Goal: Communication & Community: Participate in discussion

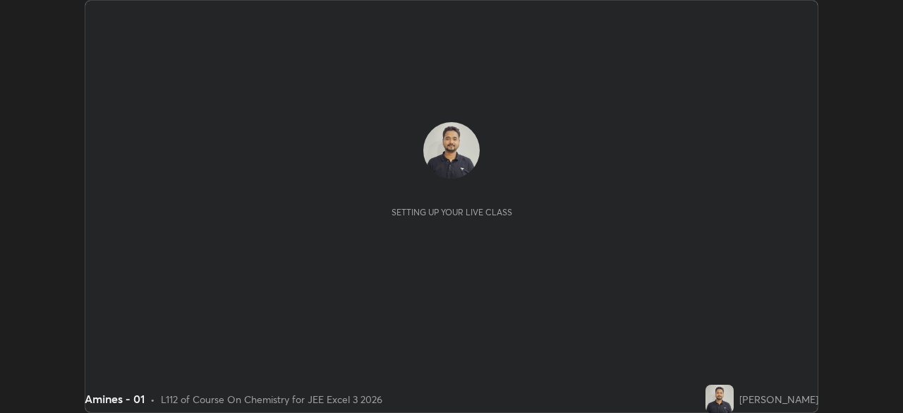
scroll to position [413, 902]
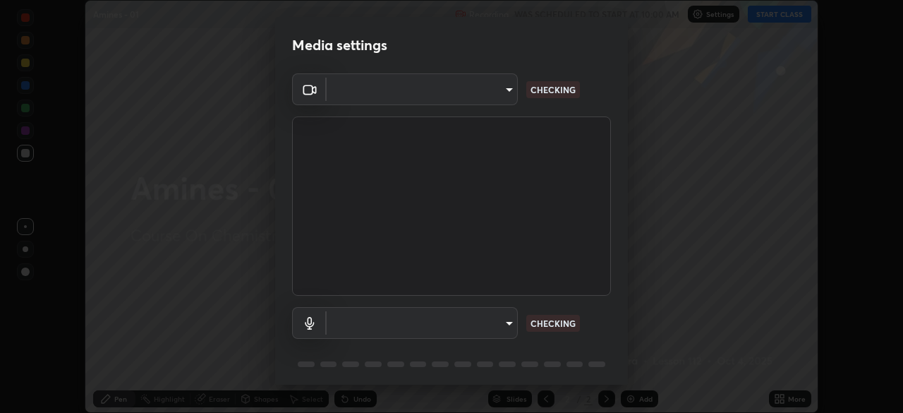
click at [507, 323] on body "Erase all Amines - 01 Recording WAS SCHEDULED TO START AT 10:00 AM Settings STA…" at bounding box center [451, 206] width 903 height 413
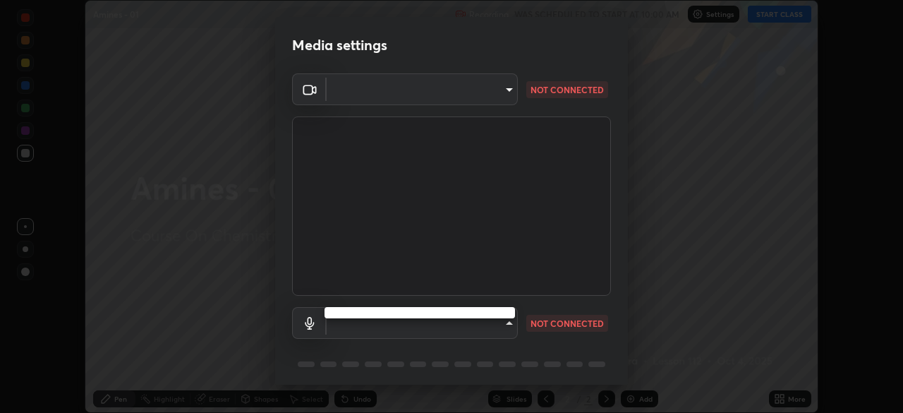
type input "92c397386f886fe799a4c583ca1e1c0e7d4a0c30fb7797d0dd299bb1a2781828"
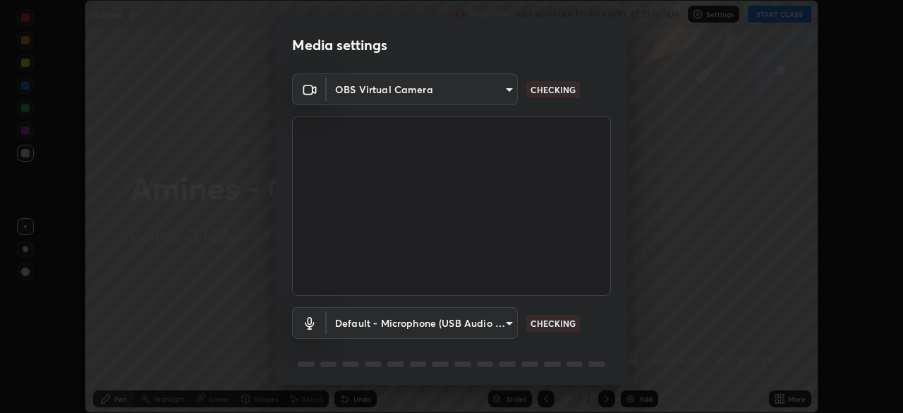
click at [502, 323] on body "Erase all Amines - 01 Recording WAS SCHEDULED TO START AT 10:00 AM Settings STA…" at bounding box center [451, 206] width 903 height 413
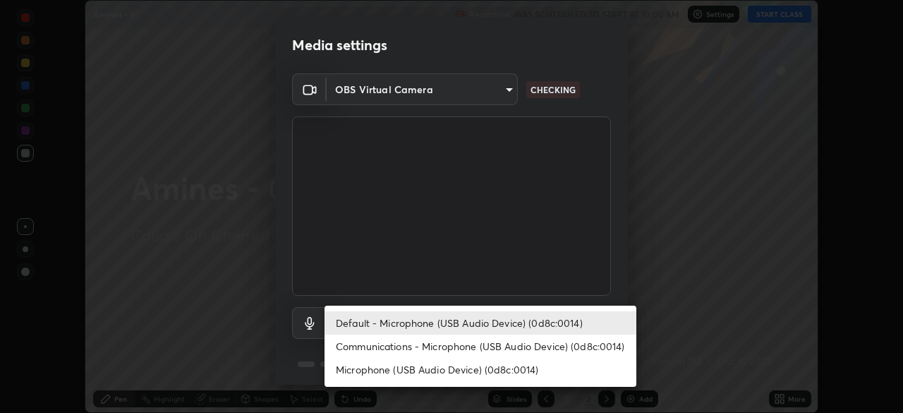
click at [500, 342] on li "Communications - Microphone (USB Audio Device) (0d8c:0014)" at bounding box center [481, 345] width 312 height 23
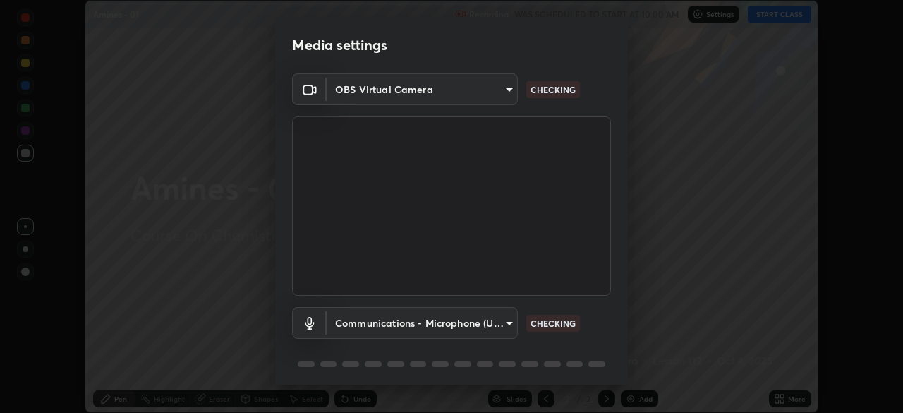
click at [498, 322] on body "Erase all Amines - 01 Recording WAS SCHEDULED TO START AT 10:00 AM Settings STA…" at bounding box center [451, 206] width 903 height 413
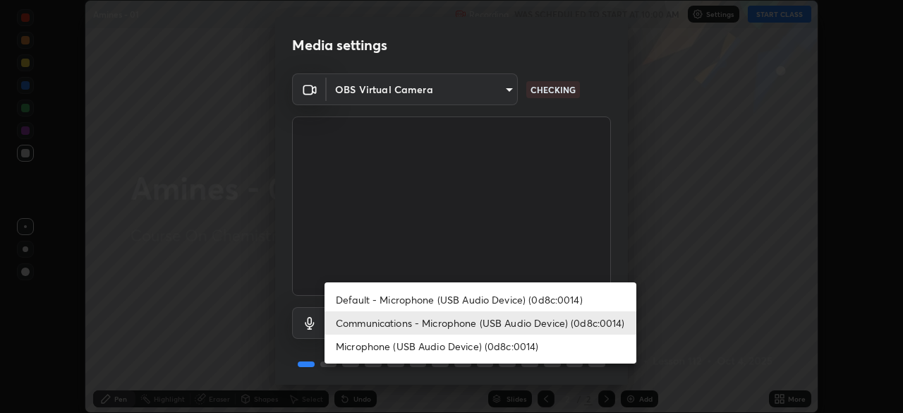
click at [503, 299] on li "Default - Microphone (USB Audio Device) (0d8c:0014)" at bounding box center [481, 299] width 312 height 23
type input "default"
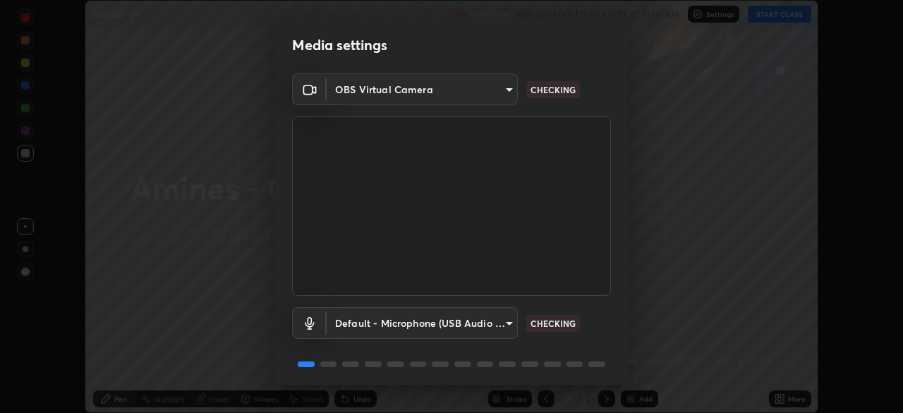
scroll to position [50, 0]
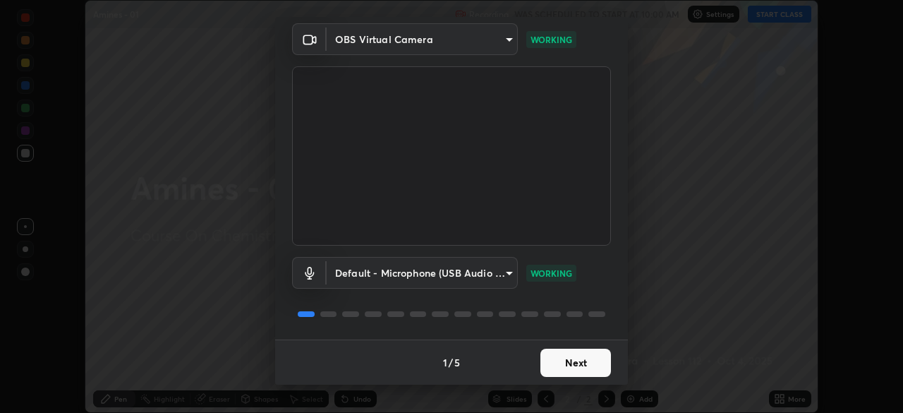
click at [578, 363] on button "Next" at bounding box center [575, 363] width 71 height 28
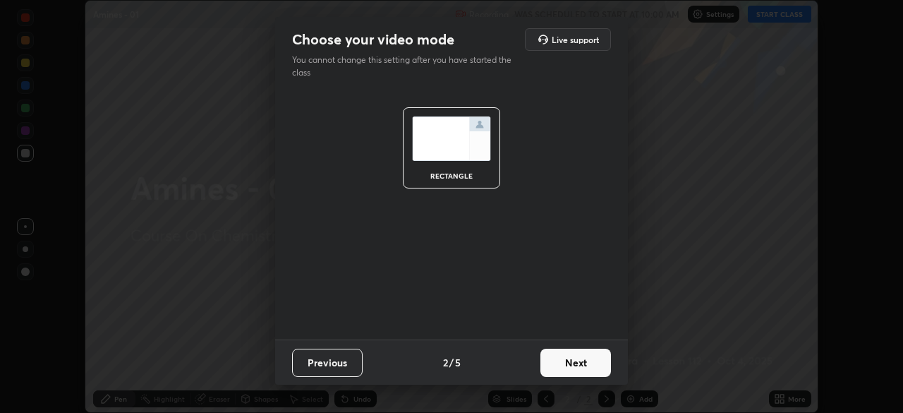
click at [581, 365] on button "Next" at bounding box center [575, 363] width 71 height 28
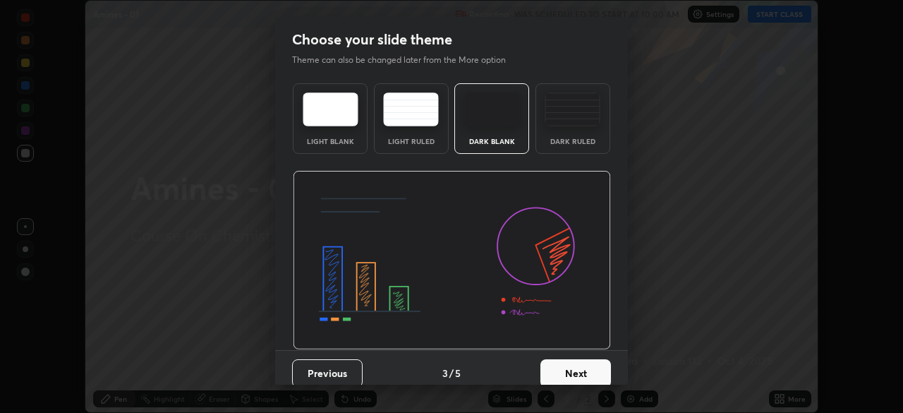
click at [581, 366] on button "Next" at bounding box center [575, 373] width 71 height 28
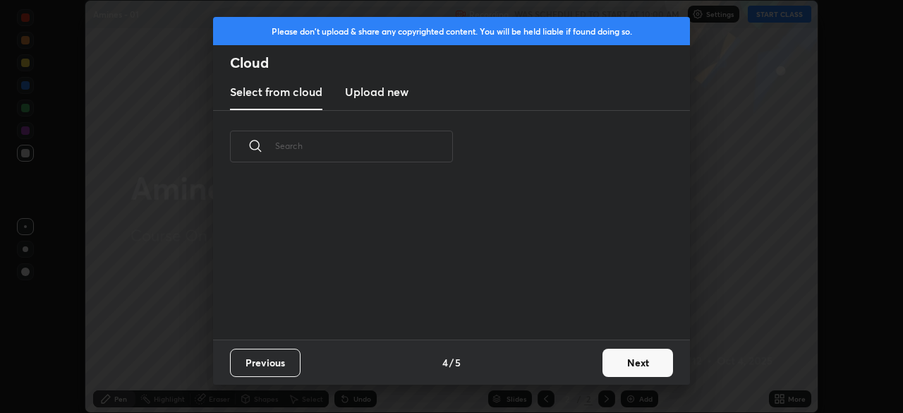
click at [615, 363] on button "Next" at bounding box center [638, 363] width 71 height 28
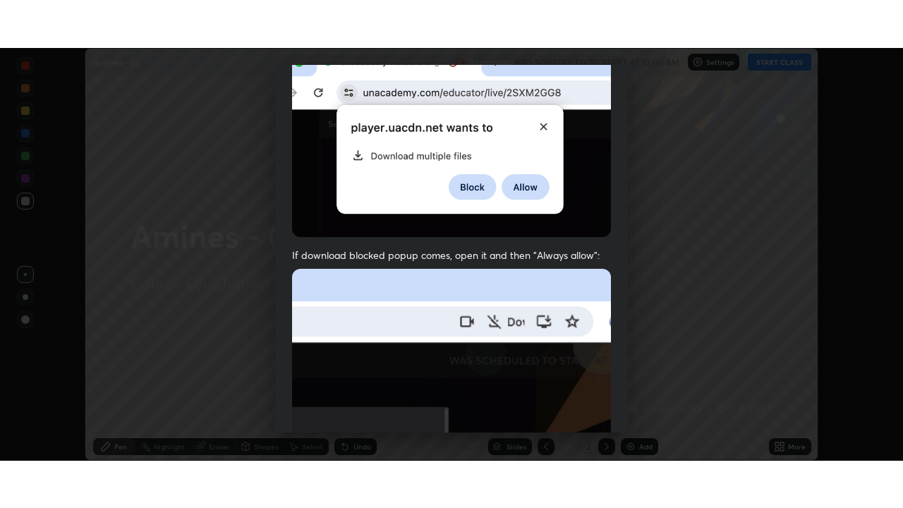
scroll to position [338, 0]
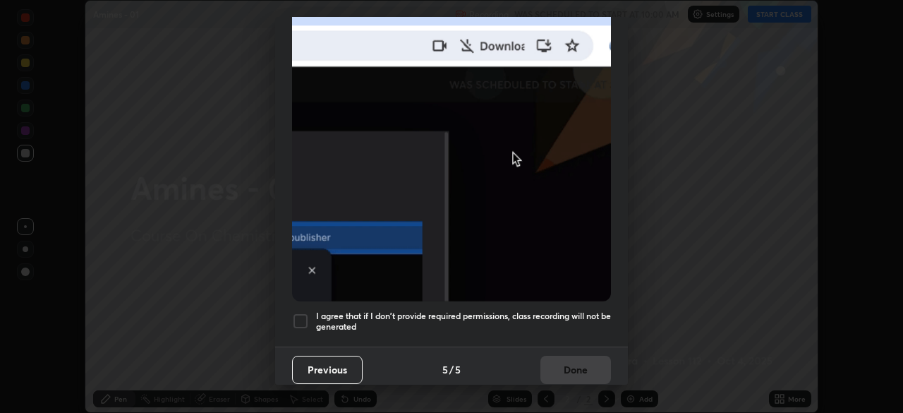
click at [543, 310] on h5 "I agree that if I don't provide required permissions, class recording will not …" at bounding box center [463, 321] width 295 height 22
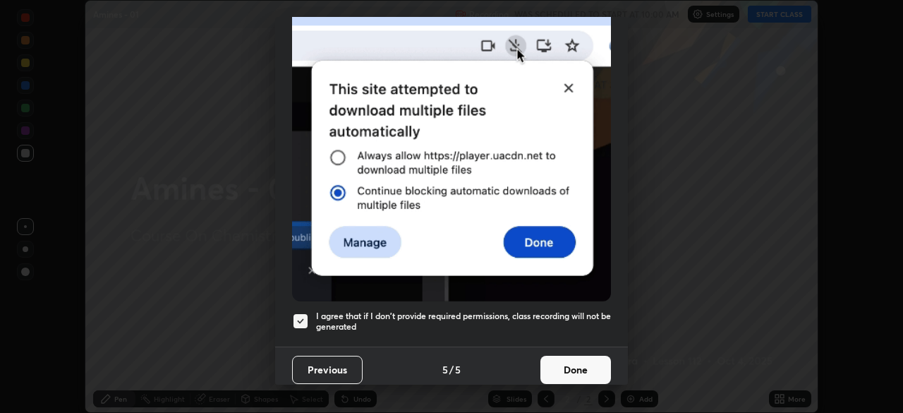
click at [576, 362] on button "Done" at bounding box center [575, 370] width 71 height 28
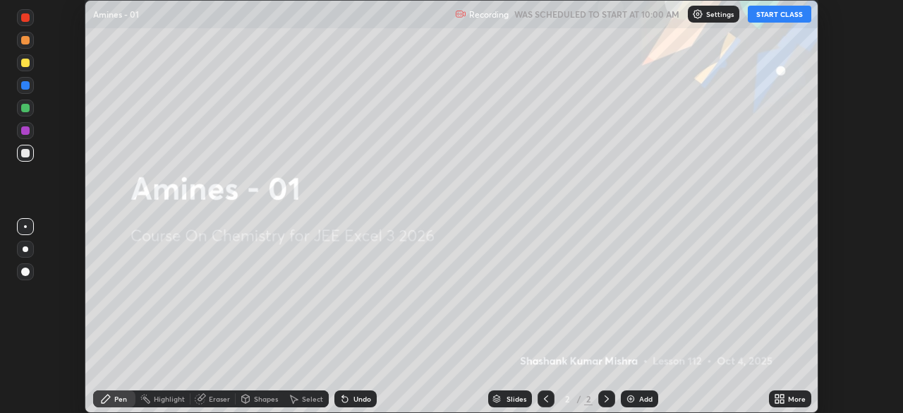
click at [773, 15] on button "START CLASS" at bounding box center [780, 14] width 64 height 17
click at [778, 398] on icon at bounding box center [779, 398] width 11 height 11
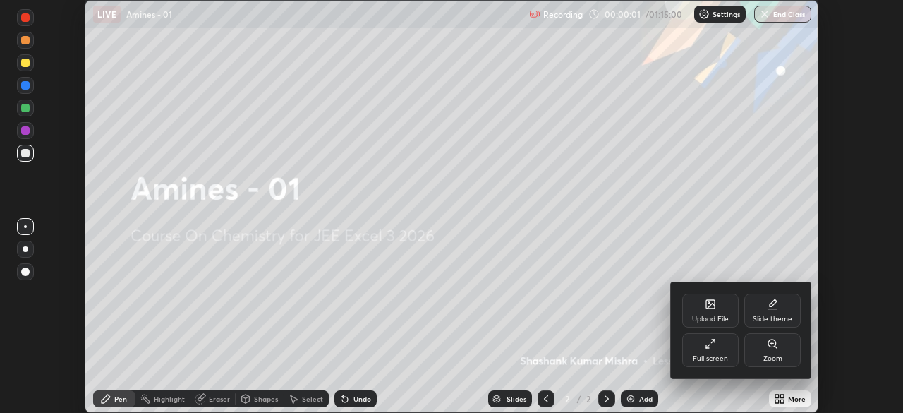
click at [723, 350] on div "Full screen" at bounding box center [710, 350] width 56 height 34
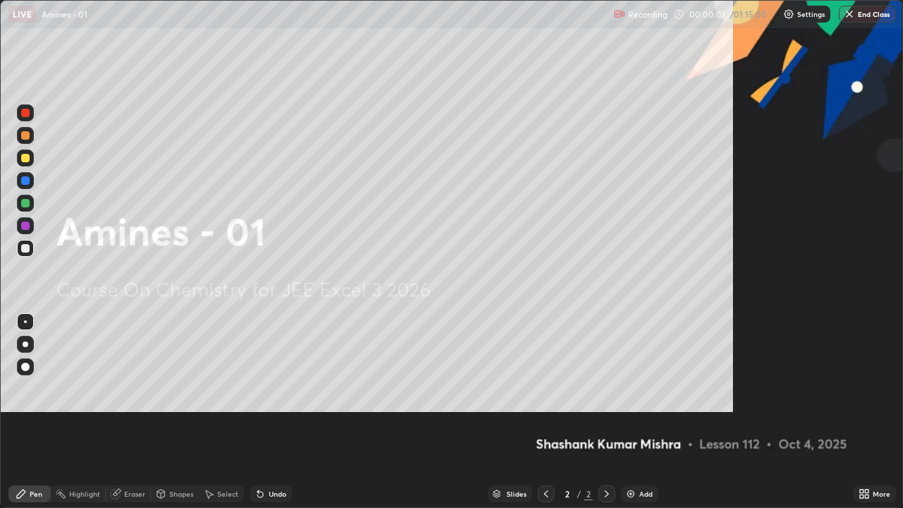
scroll to position [508, 903]
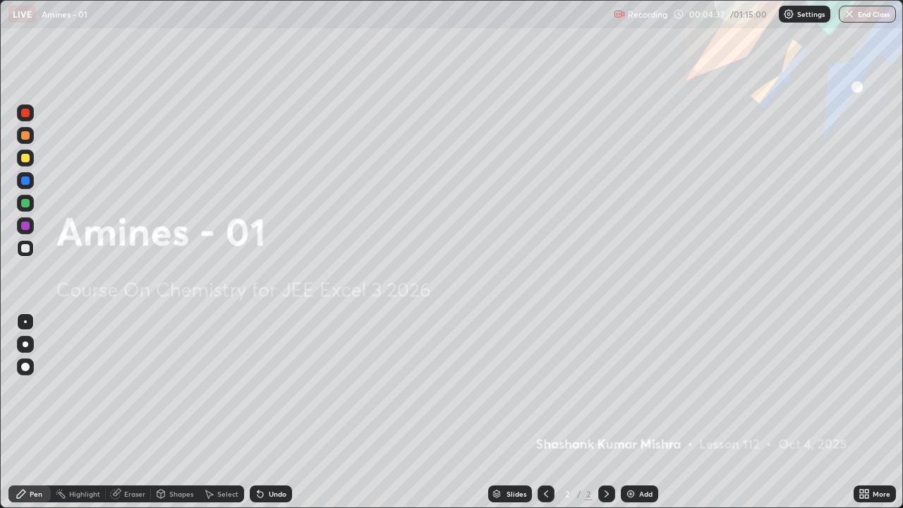
click at [634, 412] on img at bounding box center [630, 493] width 11 height 11
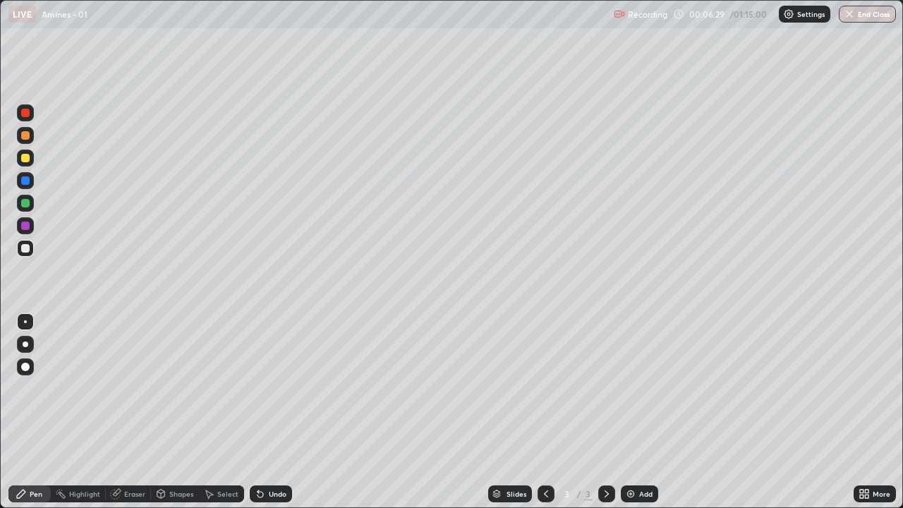
click at [126, 412] on div "Eraser" at bounding box center [128, 493] width 45 height 17
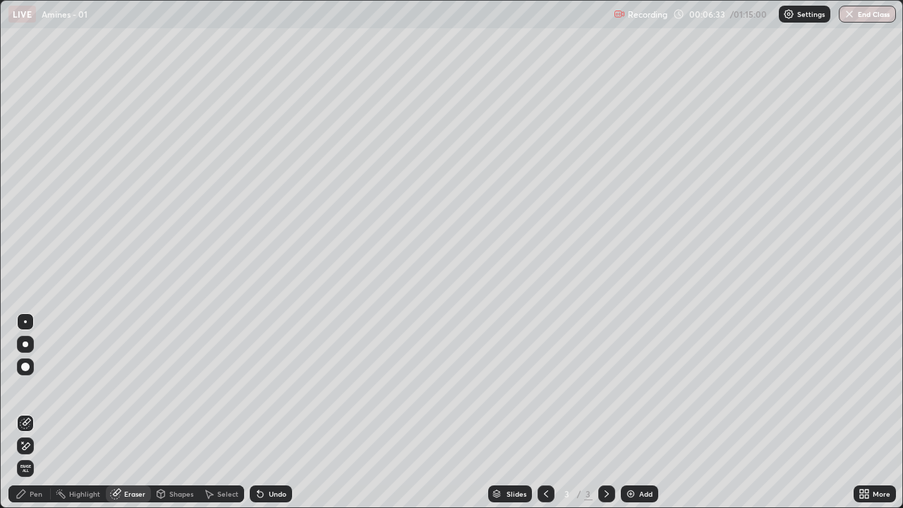
click at [32, 412] on div "Pen" at bounding box center [36, 493] width 13 height 7
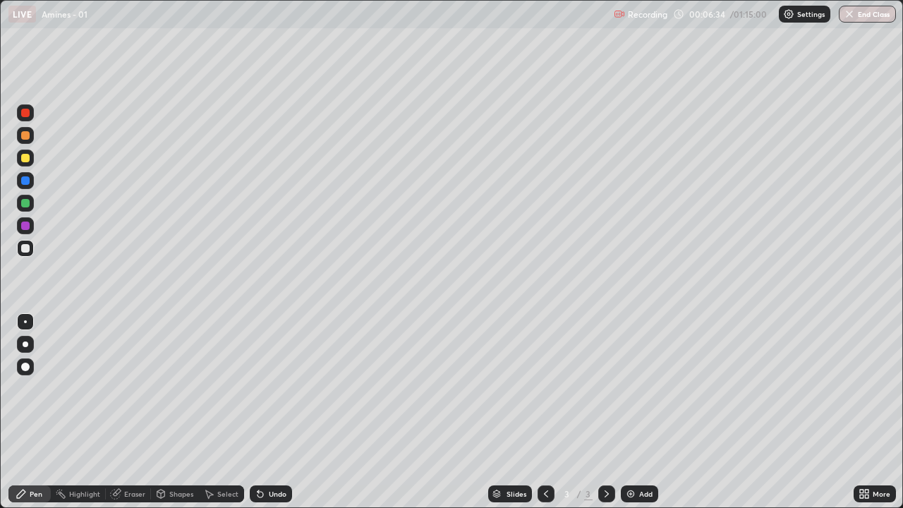
click at [36, 412] on div "Pen" at bounding box center [36, 493] width 13 height 7
click at [269, 412] on div "Undo" at bounding box center [278, 493] width 18 height 7
click at [233, 412] on div "Select" at bounding box center [227, 493] width 21 height 7
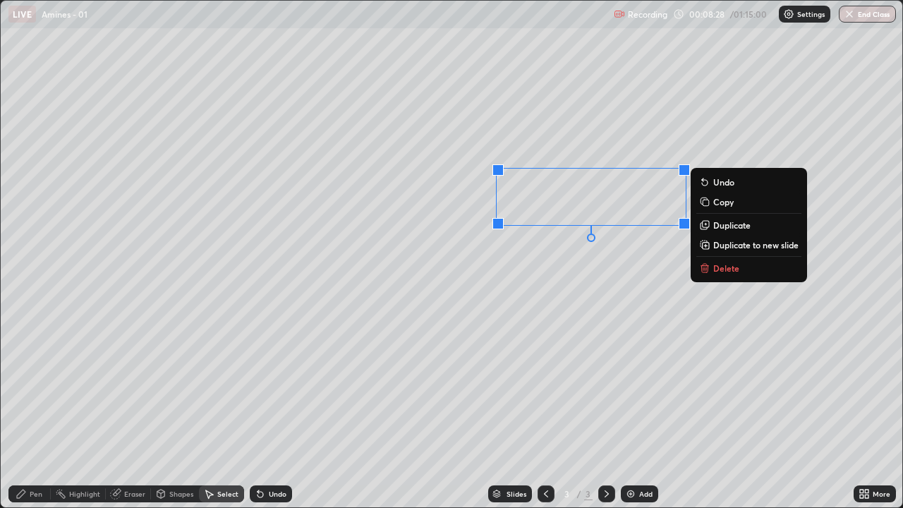
click at [720, 262] on p "Delete" at bounding box center [726, 267] width 26 height 11
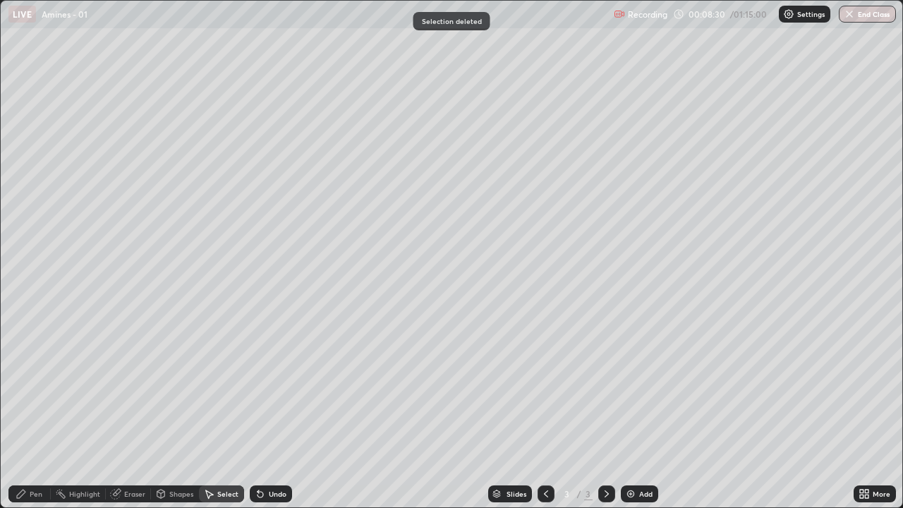
click at [37, 412] on div "Pen" at bounding box center [36, 493] width 13 height 7
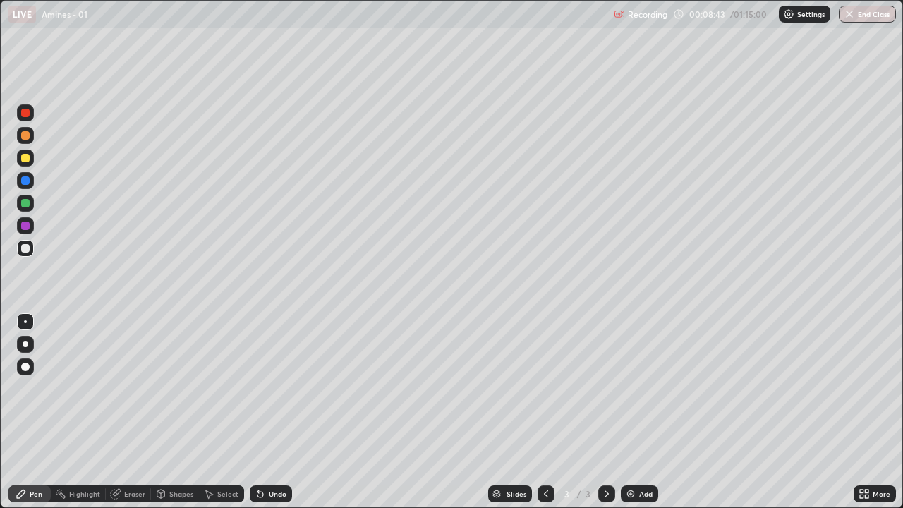
click at [275, 412] on div "Undo" at bounding box center [271, 493] width 42 height 17
click at [272, 412] on div "Undo" at bounding box center [271, 493] width 42 height 17
click at [262, 412] on icon at bounding box center [260, 493] width 11 height 11
click at [632, 412] on img at bounding box center [630, 493] width 11 height 11
click at [273, 412] on div "Undo" at bounding box center [278, 493] width 18 height 7
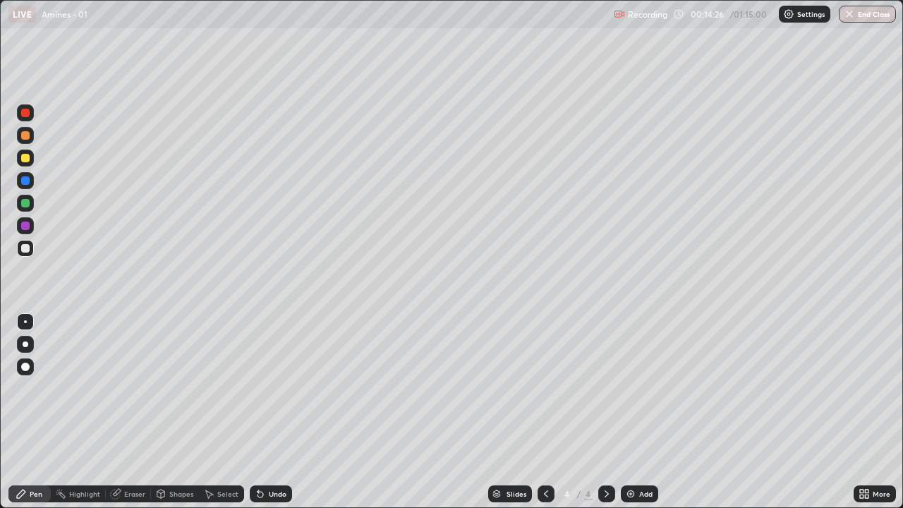
click at [273, 412] on div "Undo" at bounding box center [278, 493] width 18 height 7
click at [277, 412] on div "Undo" at bounding box center [271, 493] width 42 height 17
click at [259, 412] on icon at bounding box center [261, 495] width 6 height 6
click at [272, 412] on div "Undo" at bounding box center [278, 493] width 18 height 7
click at [273, 412] on div "Undo" at bounding box center [271, 493] width 42 height 17
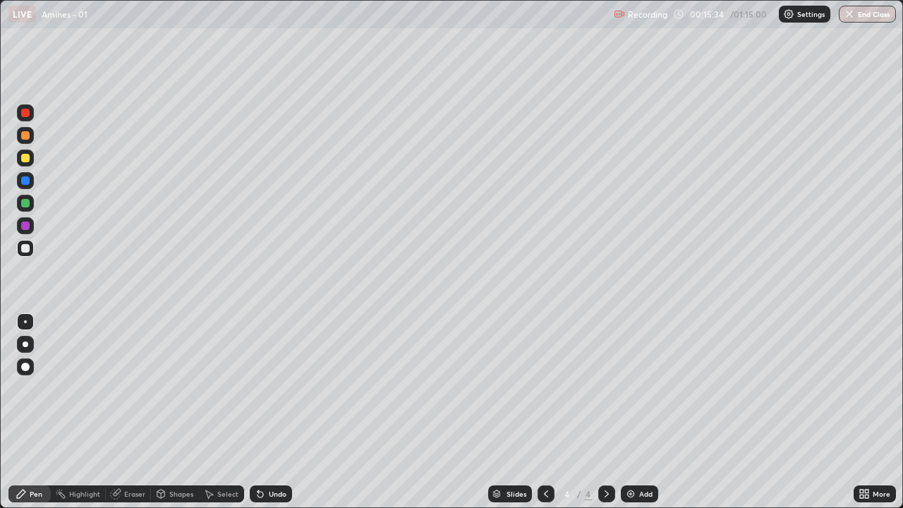
click at [279, 412] on div "Undo" at bounding box center [278, 493] width 18 height 7
click at [26, 204] on div at bounding box center [25, 203] width 8 height 8
click at [31, 250] on div at bounding box center [25, 248] width 17 height 17
click at [265, 412] on div "Undo" at bounding box center [271, 493] width 42 height 17
click at [28, 203] on div at bounding box center [25, 203] width 8 height 8
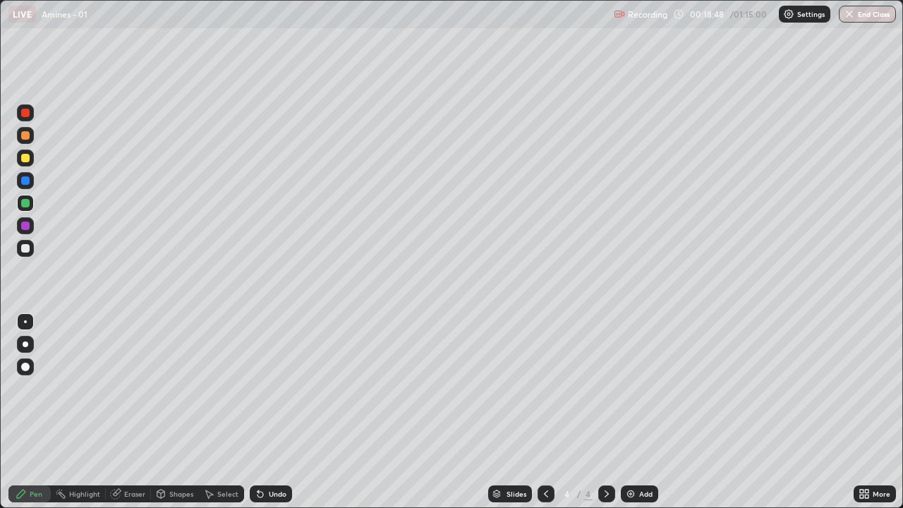
click at [25, 248] on div at bounding box center [25, 248] width 8 height 8
click at [126, 412] on div "Eraser" at bounding box center [128, 493] width 45 height 17
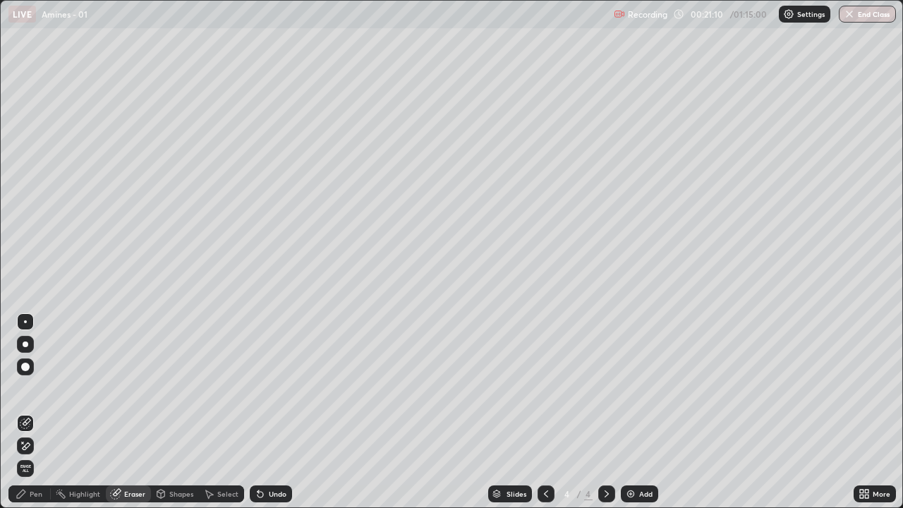
click at [29, 412] on div "Pen" at bounding box center [29, 493] width 42 height 17
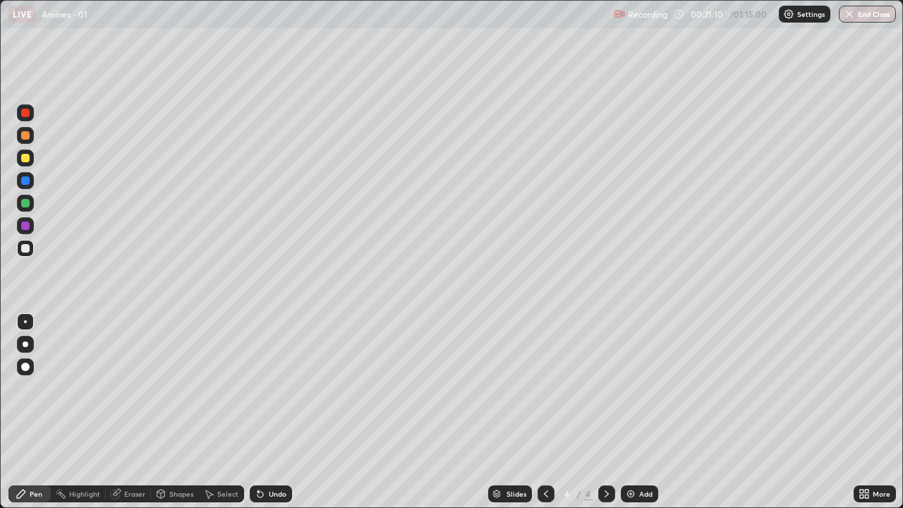
click at [25, 412] on icon at bounding box center [21, 493] width 11 height 11
click at [629, 412] on img at bounding box center [630, 493] width 11 height 11
click at [278, 412] on div "Undo" at bounding box center [271, 493] width 42 height 17
click at [277, 412] on div "Undo" at bounding box center [271, 493] width 42 height 17
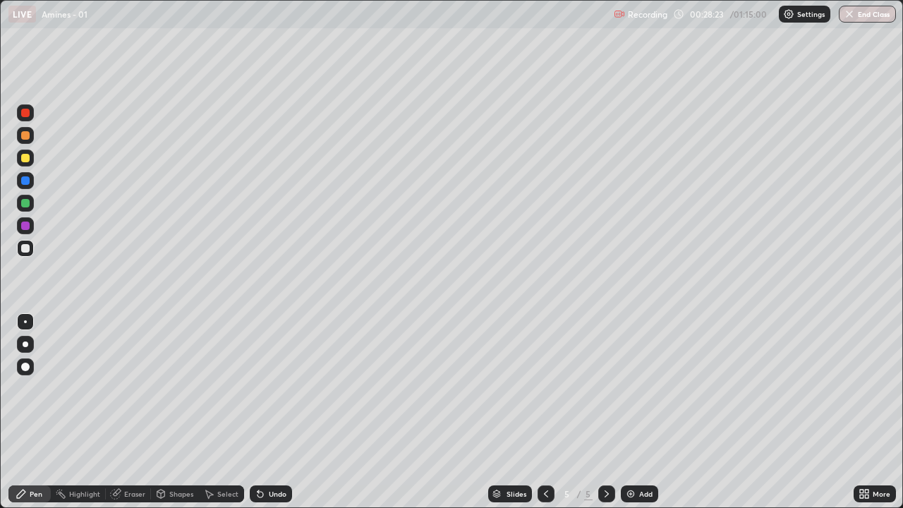
click at [275, 412] on div "Undo" at bounding box center [278, 493] width 18 height 7
click at [265, 412] on div "Undo" at bounding box center [271, 493] width 42 height 17
click at [221, 412] on div "Select" at bounding box center [227, 493] width 21 height 7
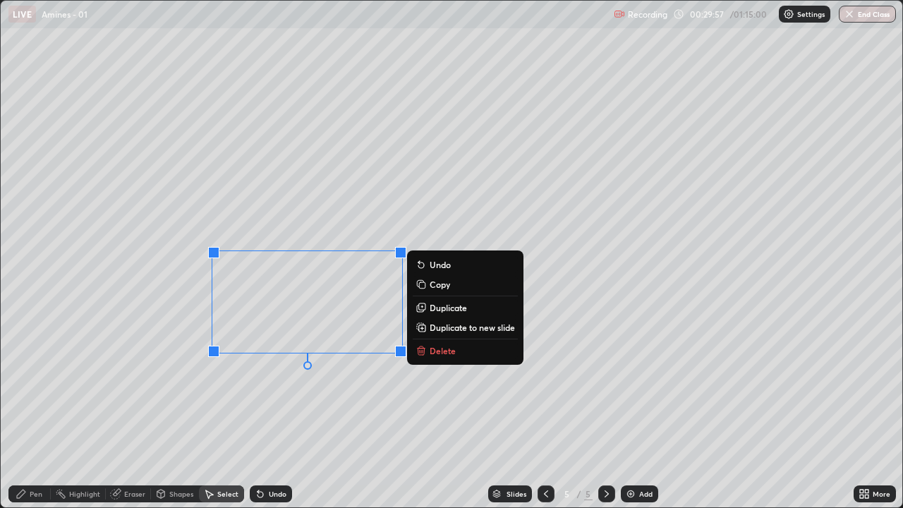
click at [433, 349] on p "Delete" at bounding box center [443, 350] width 26 height 11
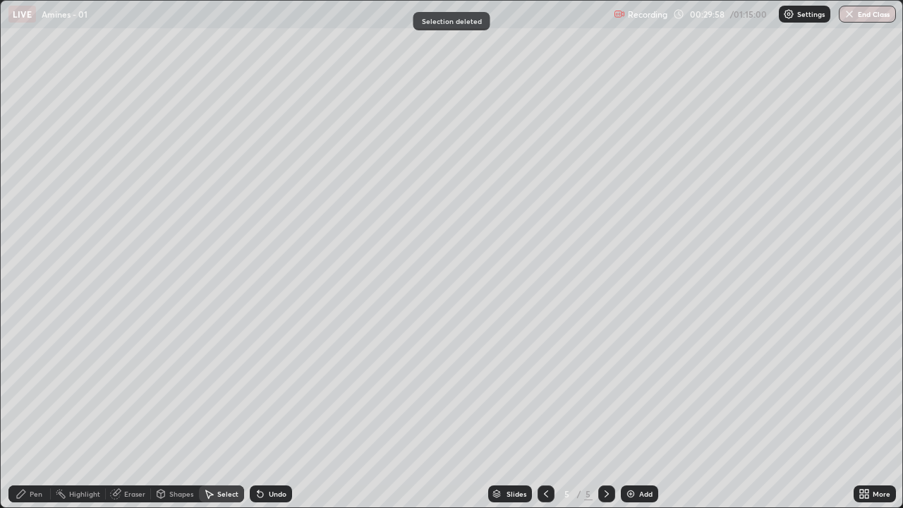
click at [28, 412] on div "Pen" at bounding box center [29, 493] width 42 height 17
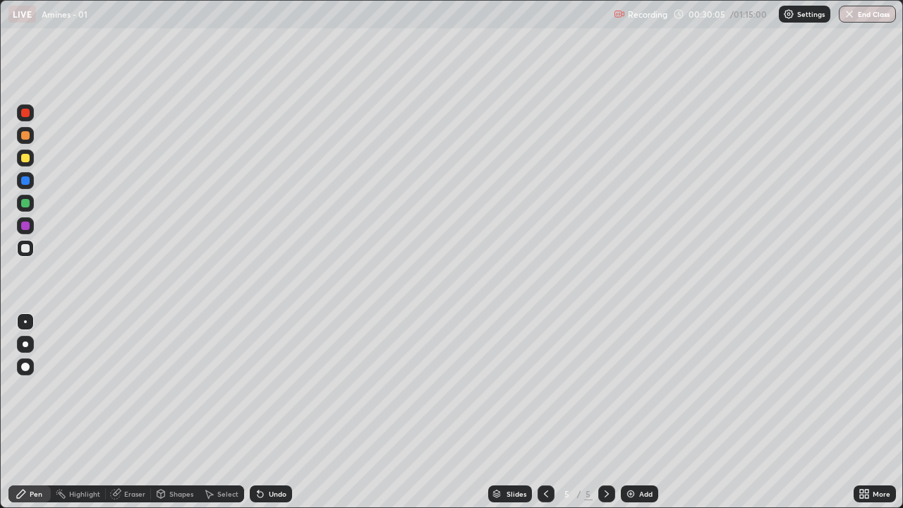
click at [273, 412] on div "Undo" at bounding box center [278, 493] width 18 height 7
click at [270, 412] on div "Undo" at bounding box center [271, 493] width 42 height 17
click at [272, 412] on div "Undo" at bounding box center [278, 493] width 18 height 7
click at [270, 412] on div "Undo" at bounding box center [271, 493] width 42 height 17
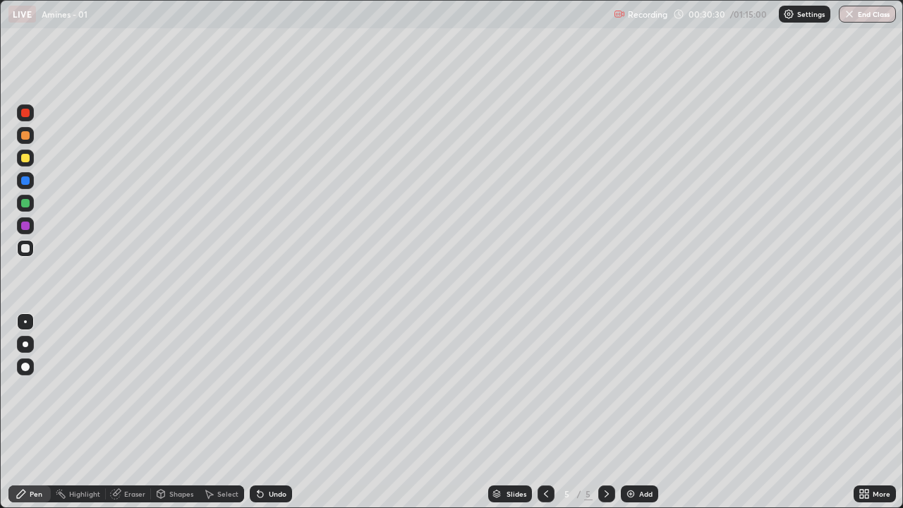
click at [267, 412] on div "Undo" at bounding box center [271, 493] width 42 height 17
click at [265, 412] on div "Undo" at bounding box center [271, 493] width 42 height 17
click at [227, 412] on div "Select" at bounding box center [227, 493] width 21 height 7
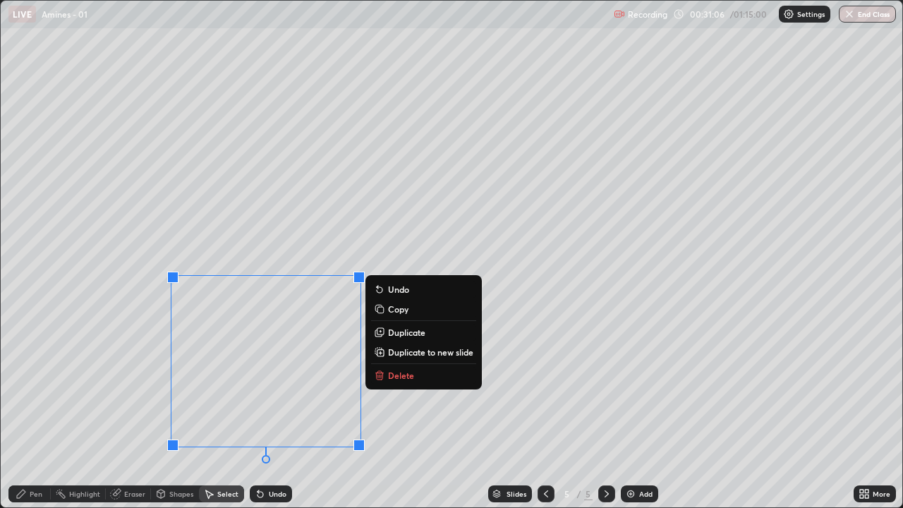
click at [393, 377] on p "Delete" at bounding box center [401, 375] width 26 height 11
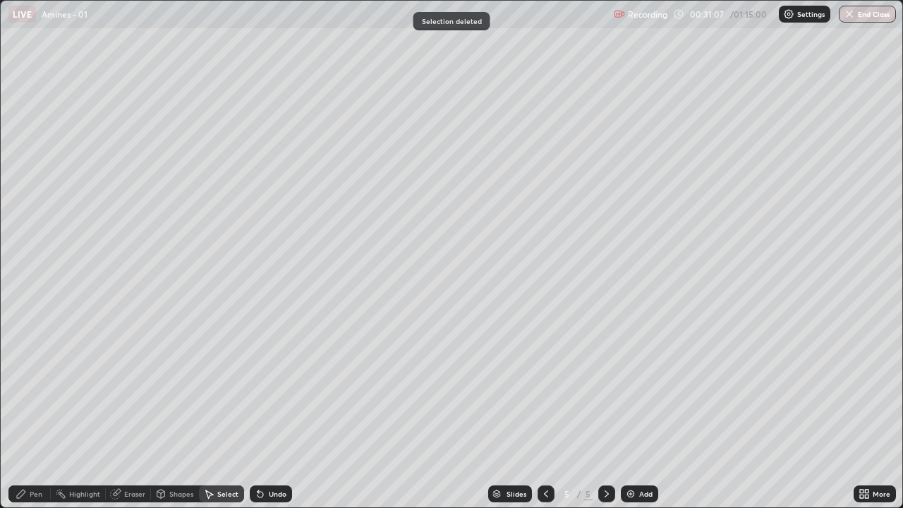
click at [32, 412] on div "Pen" at bounding box center [36, 493] width 13 height 7
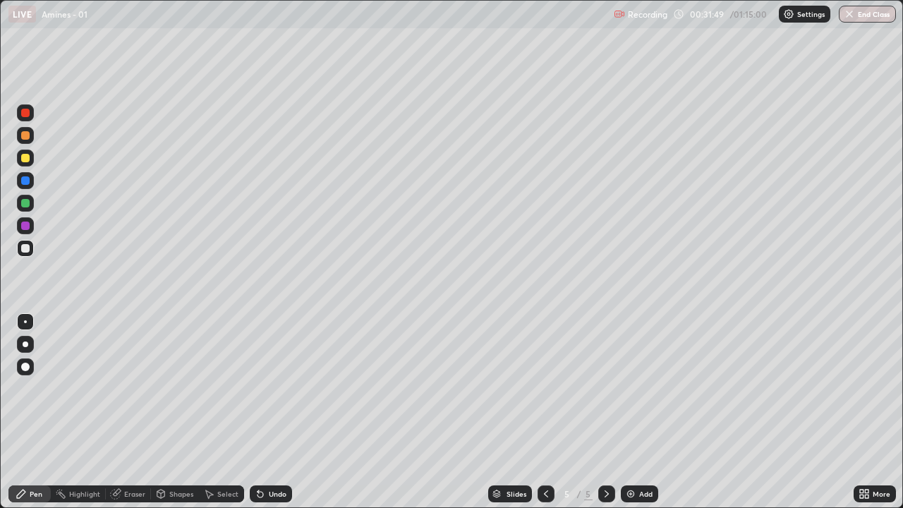
click at [279, 412] on div "Undo" at bounding box center [271, 493] width 42 height 17
click at [177, 412] on div "Shapes" at bounding box center [181, 493] width 24 height 7
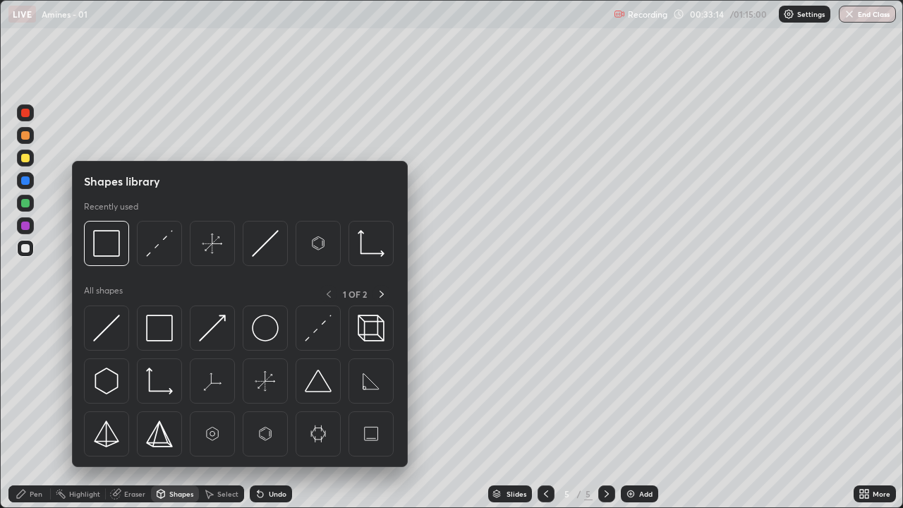
click at [138, 412] on div "Eraser" at bounding box center [134, 493] width 21 height 7
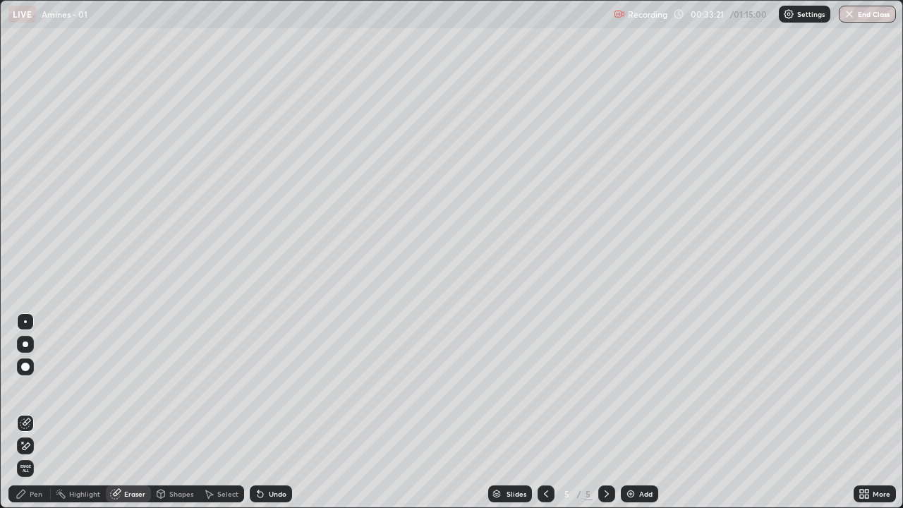
click at [42, 412] on div "Pen" at bounding box center [29, 493] width 42 height 17
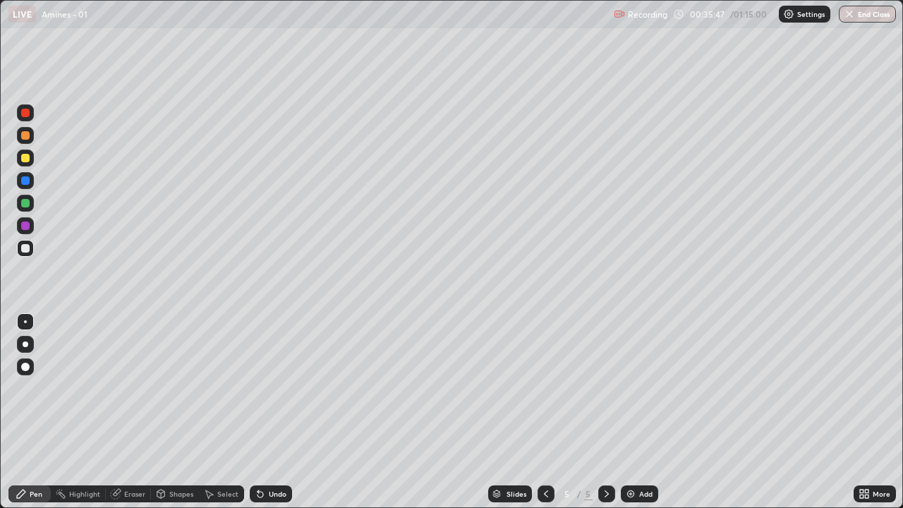
click at [29, 208] on div at bounding box center [25, 203] width 17 height 17
click at [29, 184] on div at bounding box center [25, 180] width 17 height 17
click at [631, 412] on img at bounding box center [630, 493] width 11 height 11
click at [276, 412] on div "Undo" at bounding box center [278, 493] width 18 height 7
click at [33, 246] on div at bounding box center [25, 248] width 17 height 17
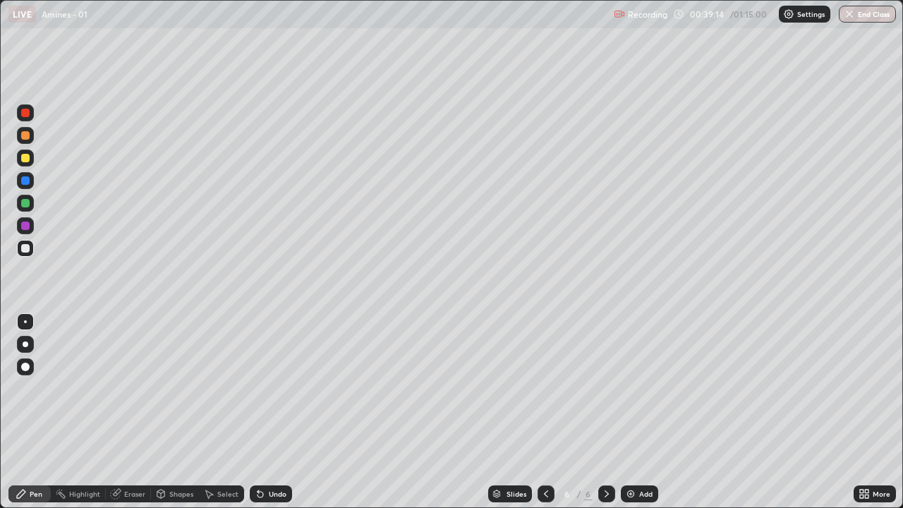
click at [634, 412] on img at bounding box center [630, 493] width 11 height 11
click at [139, 412] on div "Eraser" at bounding box center [134, 493] width 21 height 7
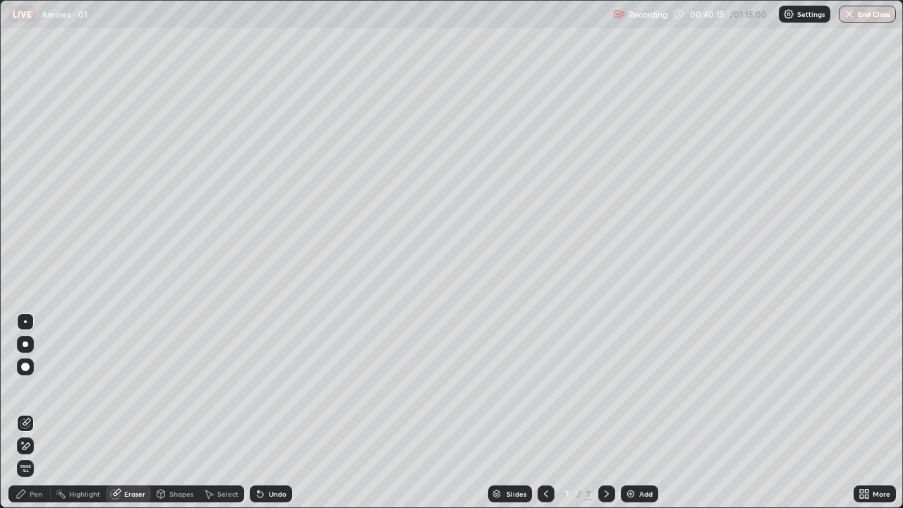
click at [184, 412] on div "Shapes" at bounding box center [181, 493] width 24 height 7
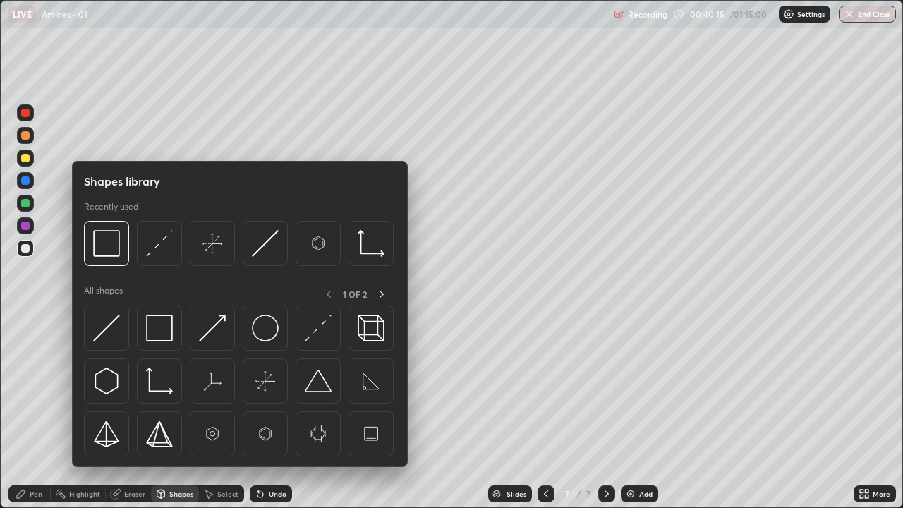
click at [218, 412] on div "Select" at bounding box center [227, 493] width 21 height 7
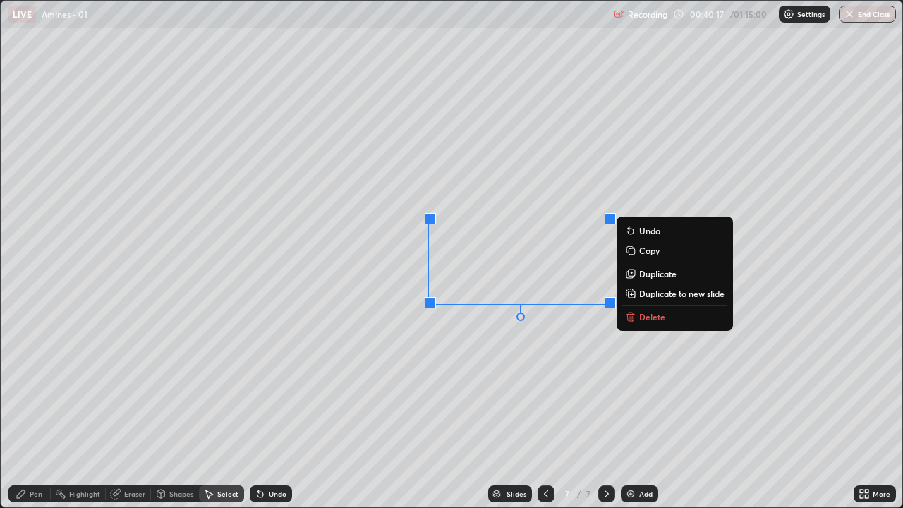
click at [646, 313] on p "Delete" at bounding box center [652, 316] width 26 height 11
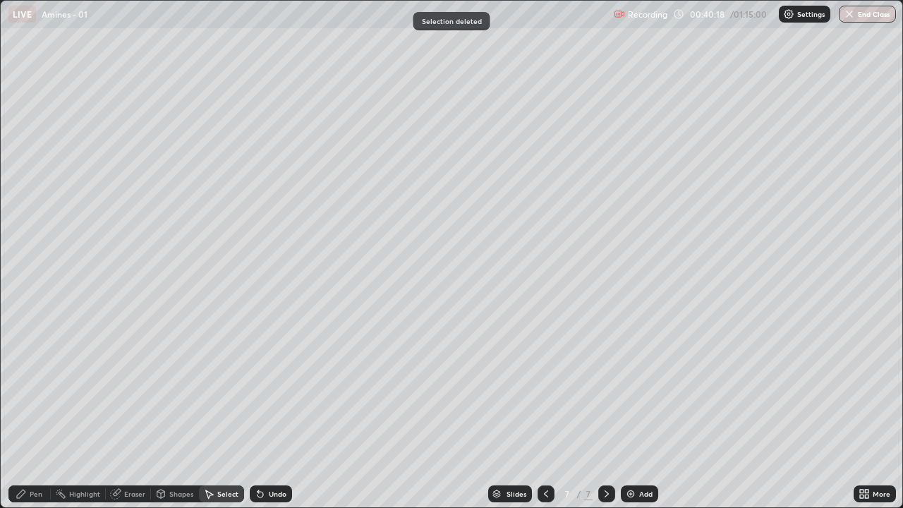
click at [32, 412] on div "Pen" at bounding box center [36, 493] width 13 height 7
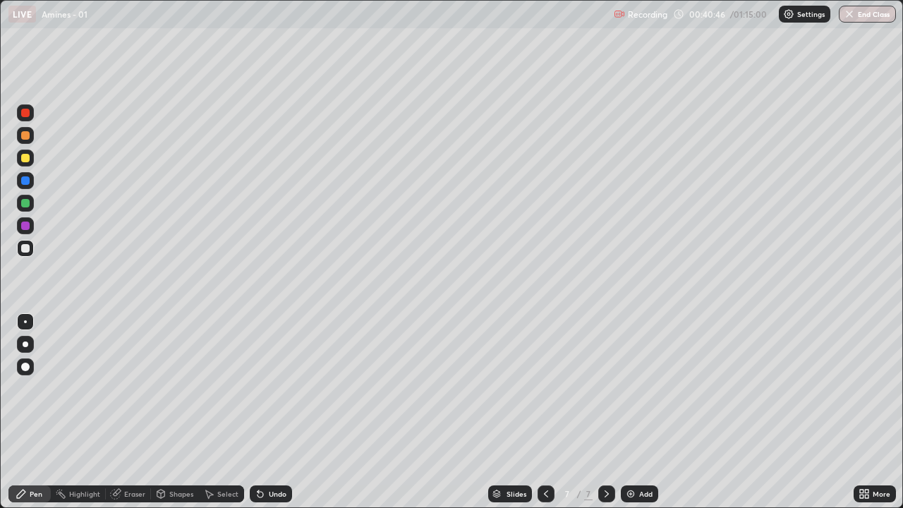
click at [26, 184] on div at bounding box center [25, 180] width 8 height 8
click at [32, 207] on div at bounding box center [25, 203] width 17 height 17
click at [30, 254] on div at bounding box center [25, 248] width 17 height 17
click at [267, 412] on div "Undo" at bounding box center [271, 493] width 42 height 17
click at [263, 412] on icon at bounding box center [260, 493] width 11 height 11
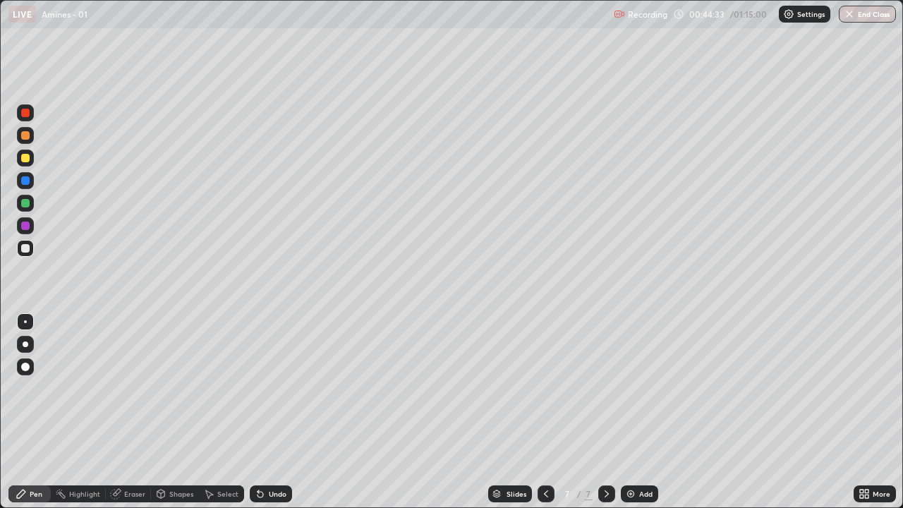
click at [621, 412] on div "Add" at bounding box center [639, 493] width 37 height 17
click at [269, 412] on div "Undo" at bounding box center [278, 493] width 18 height 7
click at [278, 412] on div "Undo" at bounding box center [278, 493] width 18 height 7
click at [273, 412] on div "Undo" at bounding box center [278, 493] width 18 height 7
click at [29, 161] on div at bounding box center [25, 158] width 8 height 8
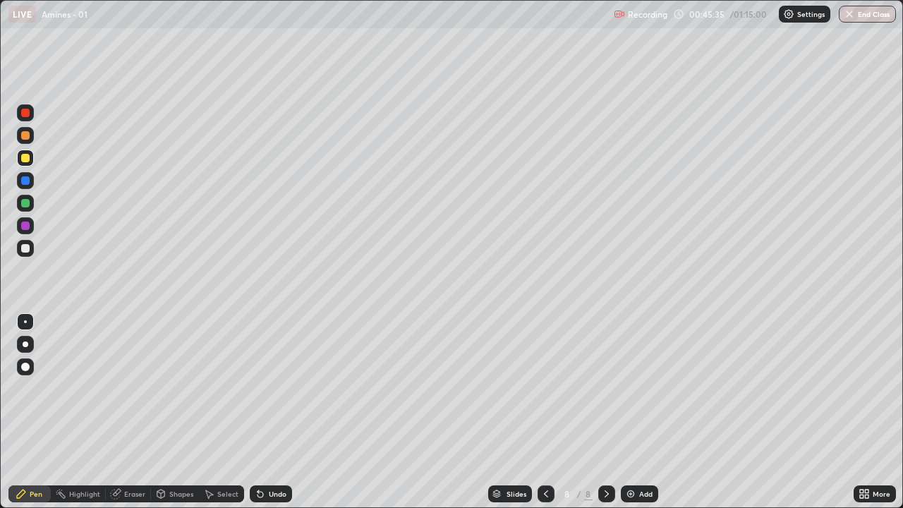
click at [279, 412] on div "Undo" at bounding box center [278, 493] width 18 height 7
click at [278, 412] on div "Undo" at bounding box center [278, 493] width 18 height 7
click at [277, 412] on div "Undo" at bounding box center [278, 493] width 18 height 7
click at [26, 250] on div at bounding box center [25, 248] width 8 height 8
click at [269, 412] on div "Undo" at bounding box center [278, 493] width 18 height 7
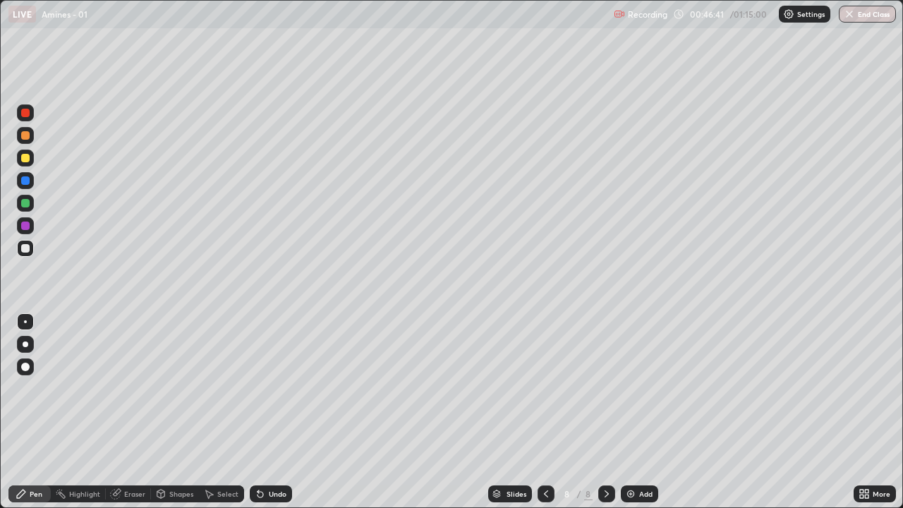
click at [279, 412] on div "Undo" at bounding box center [271, 493] width 42 height 17
click at [132, 412] on div "Eraser" at bounding box center [134, 493] width 21 height 7
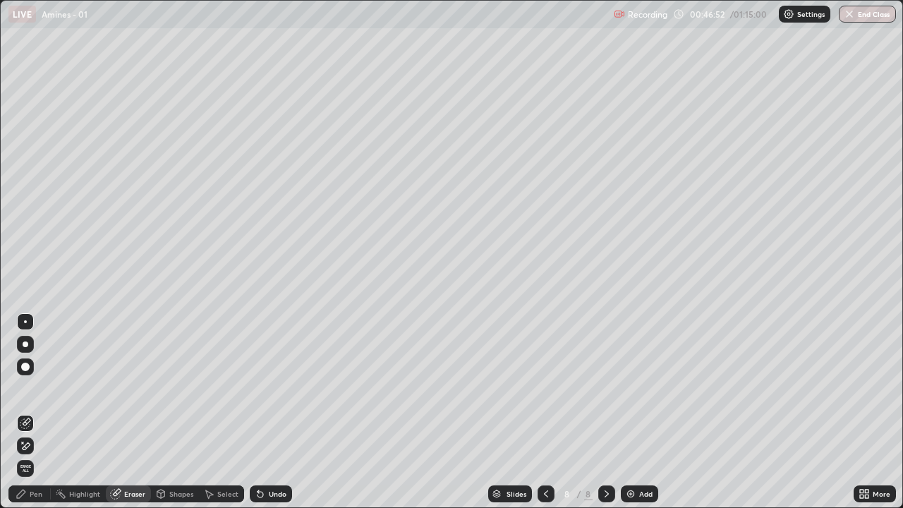
click at [39, 412] on div "Pen" at bounding box center [29, 493] width 42 height 17
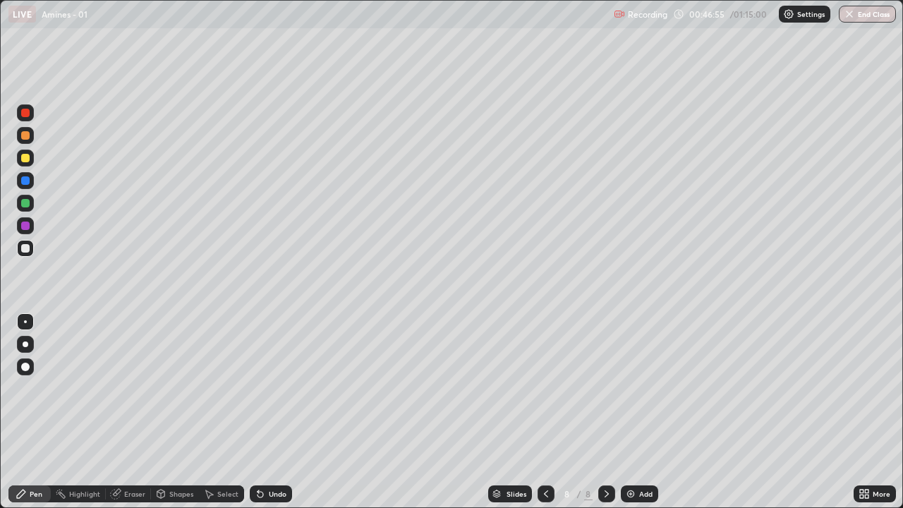
click at [132, 412] on div "Eraser" at bounding box center [134, 493] width 21 height 7
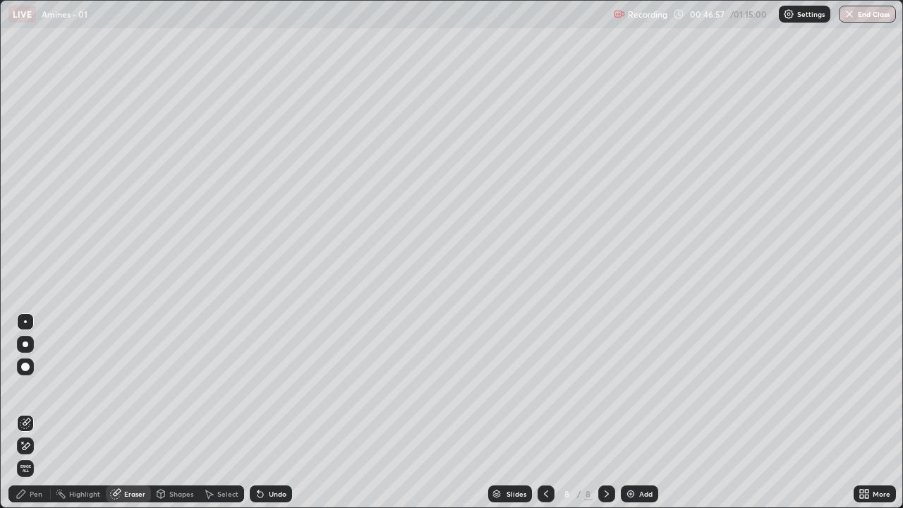
click at [29, 412] on div "Pen" at bounding box center [29, 493] width 42 height 17
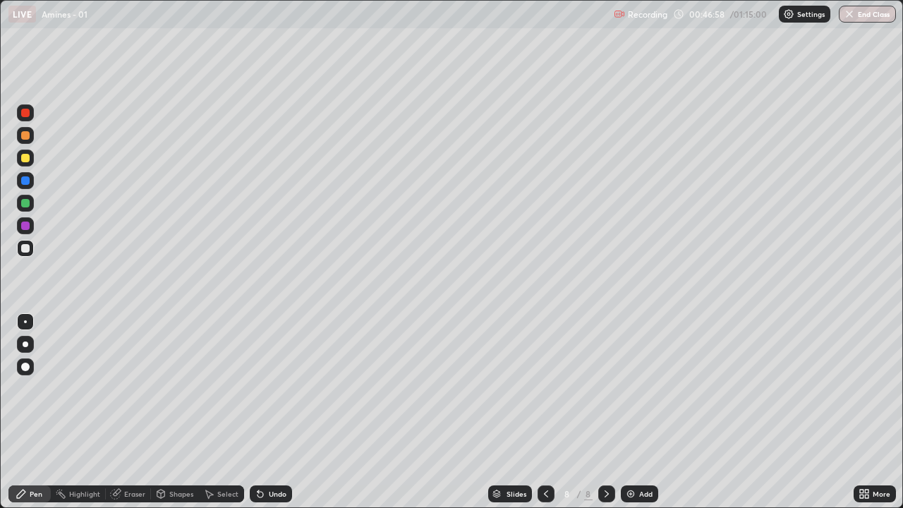
click at [33, 412] on div "Pen" at bounding box center [29, 493] width 42 height 17
click at [270, 412] on div "Undo" at bounding box center [271, 493] width 42 height 17
click at [277, 412] on div "Undo" at bounding box center [271, 493] width 42 height 17
click at [267, 412] on div "Undo" at bounding box center [271, 493] width 42 height 17
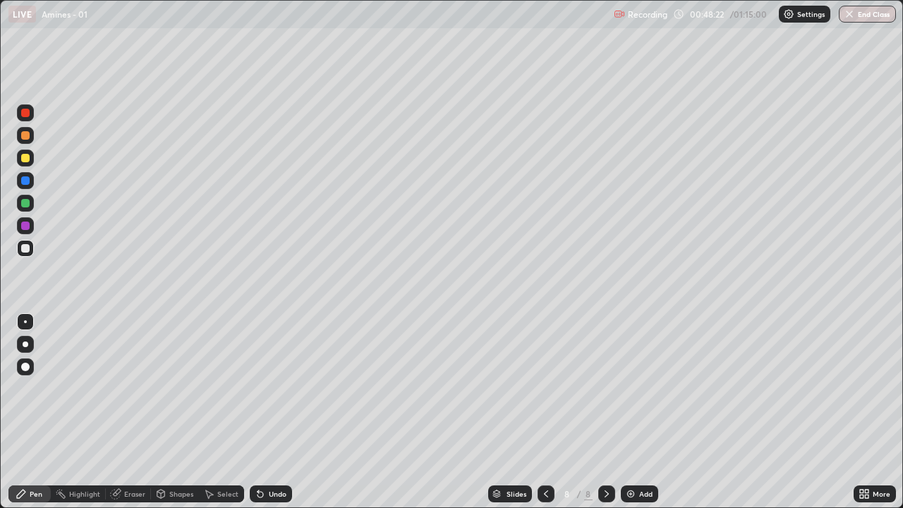
click at [270, 412] on div "Undo" at bounding box center [278, 493] width 18 height 7
click at [284, 412] on div "Undo" at bounding box center [271, 493] width 42 height 17
click at [543, 412] on icon at bounding box center [545, 493] width 11 height 11
click at [222, 412] on div "Select" at bounding box center [227, 493] width 21 height 7
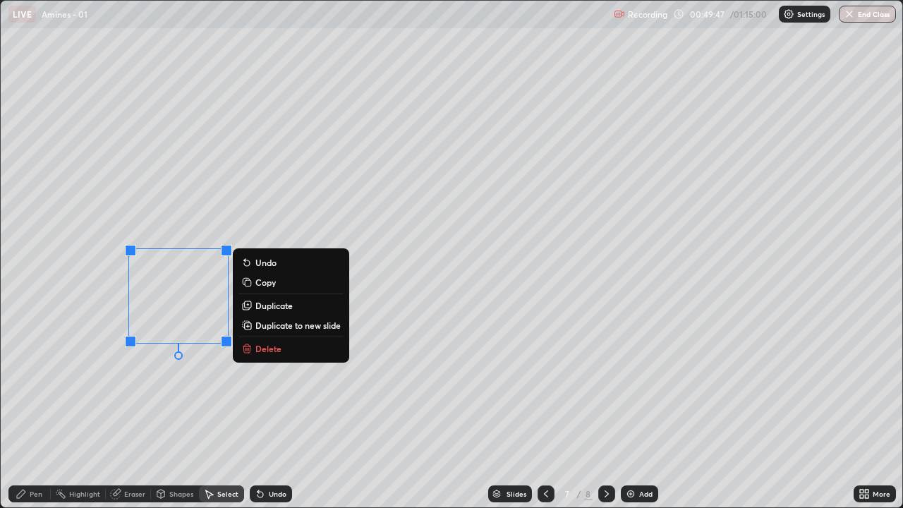
click at [260, 347] on p "Delete" at bounding box center [268, 348] width 26 height 11
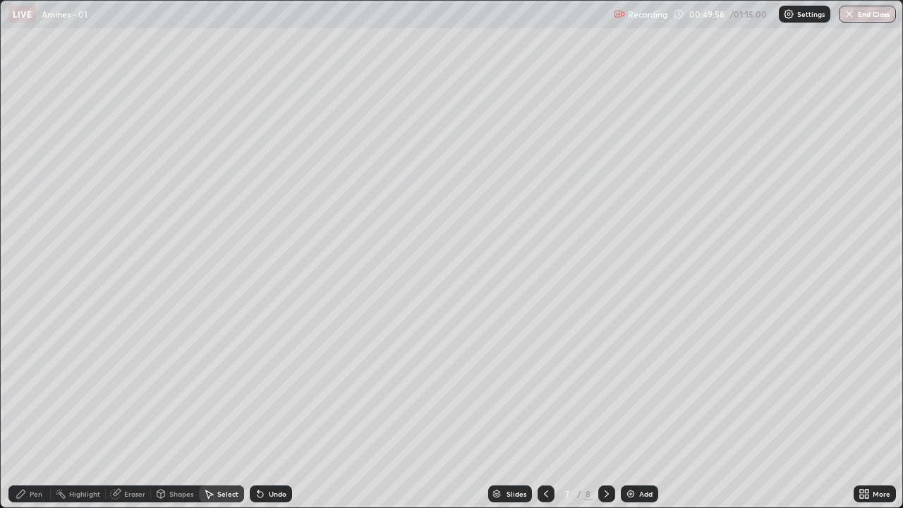
click at [509, 249] on div "0 ° Undo Copy Duplicate Duplicate to new slide Delete" at bounding box center [452, 254] width 902 height 507
click at [509, 248] on div "0 ° Undo Copy Duplicate Duplicate to new slide Delete" at bounding box center [452, 254] width 902 height 507
click at [35, 412] on div "Pen" at bounding box center [36, 493] width 13 height 7
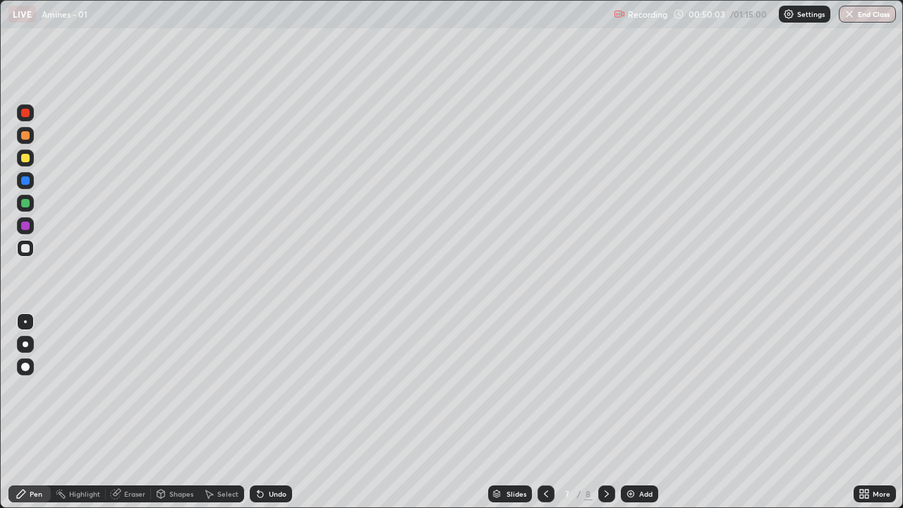
click at [605, 412] on icon at bounding box center [606, 493] width 11 height 11
click at [599, 412] on div at bounding box center [606, 493] width 17 height 17
click at [631, 412] on img at bounding box center [630, 493] width 11 height 11
click at [212, 412] on icon at bounding box center [208, 493] width 11 height 11
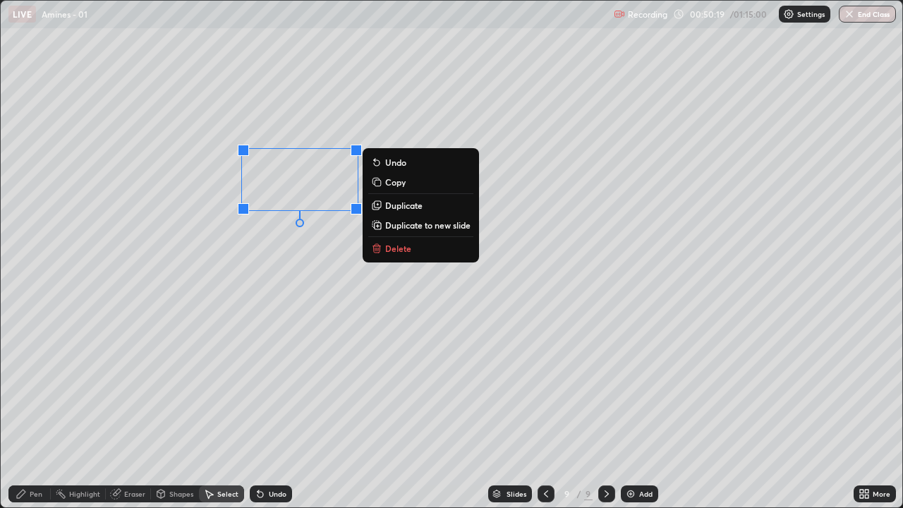
click at [402, 207] on p "Duplicate" at bounding box center [403, 205] width 37 height 11
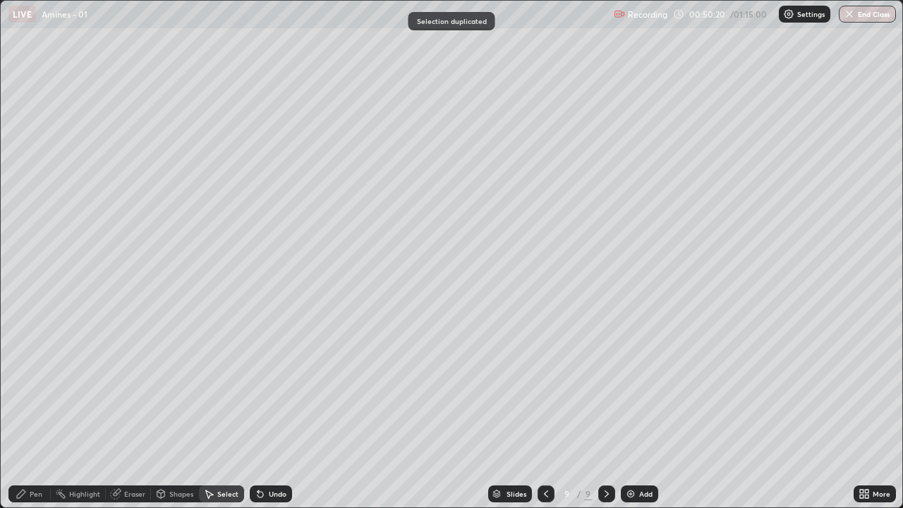
click at [252, 356] on div "0 ° Undo Copy Duplicate Duplicate to new slide Delete" at bounding box center [452, 254] width 902 height 507
click at [264, 412] on div "Undo" at bounding box center [271, 493] width 42 height 17
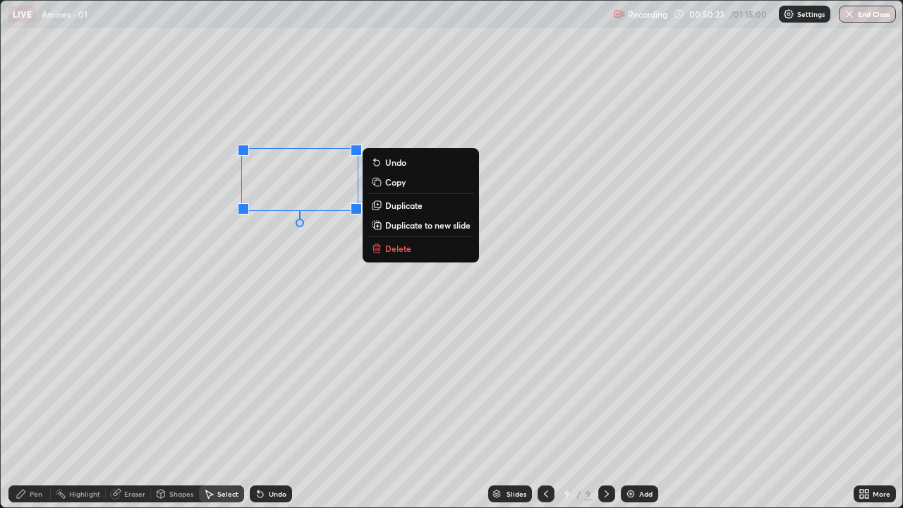
click at [403, 207] on p "Duplicate" at bounding box center [403, 205] width 37 height 11
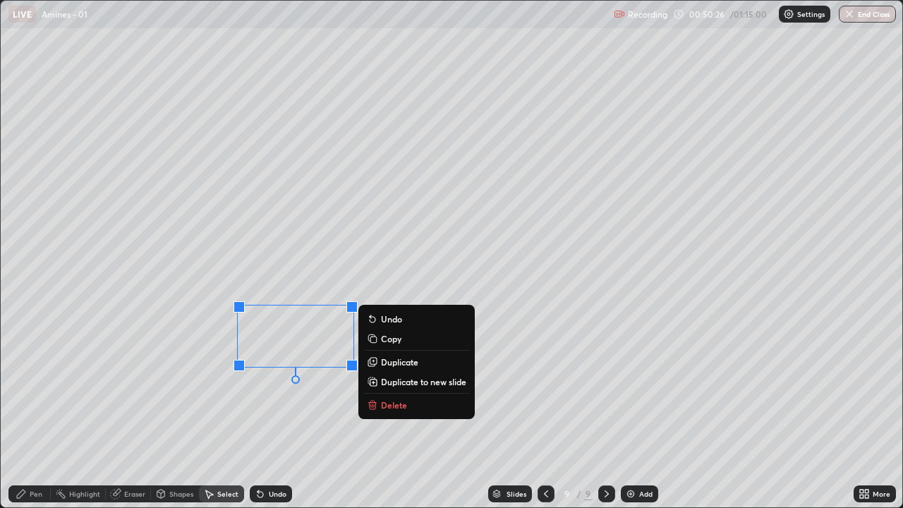
click at [34, 412] on div "Pen" at bounding box center [29, 493] width 42 height 17
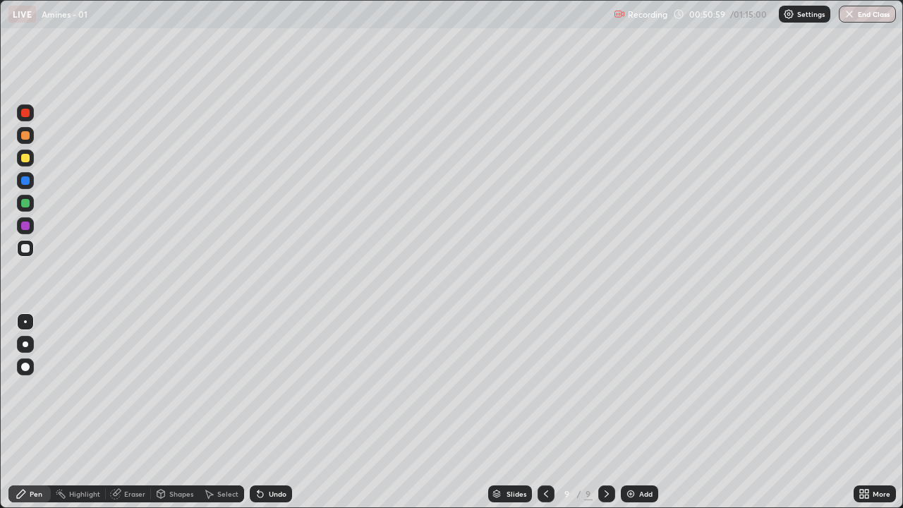
click at [546, 412] on icon at bounding box center [545, 493] width 11 height 11
click at [605, 412] on icon at bounding box center [606, 493] width 11 height 11
click at [138, 412] on div "Eraser" at bounding box center [134, 493] width 21 height 7
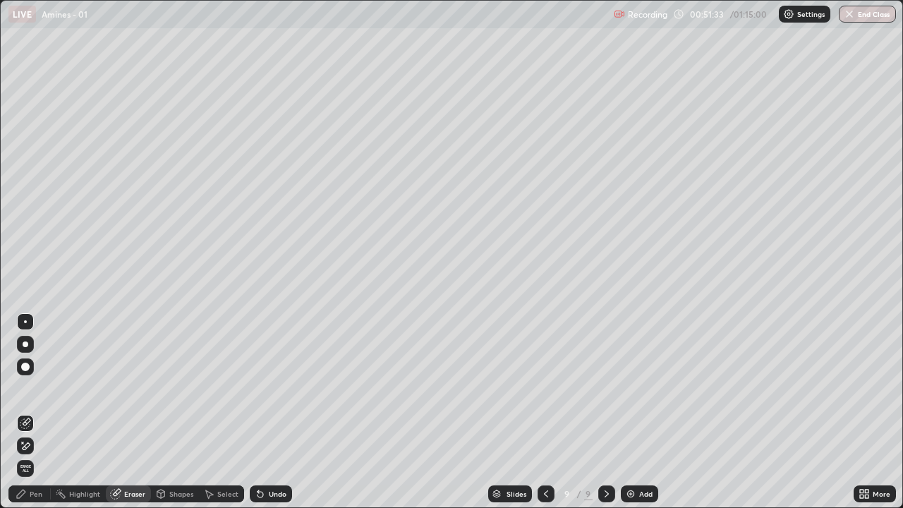
click at [35, 412] on div "Pen" at bounding box center [36, 493] width 13 height 7
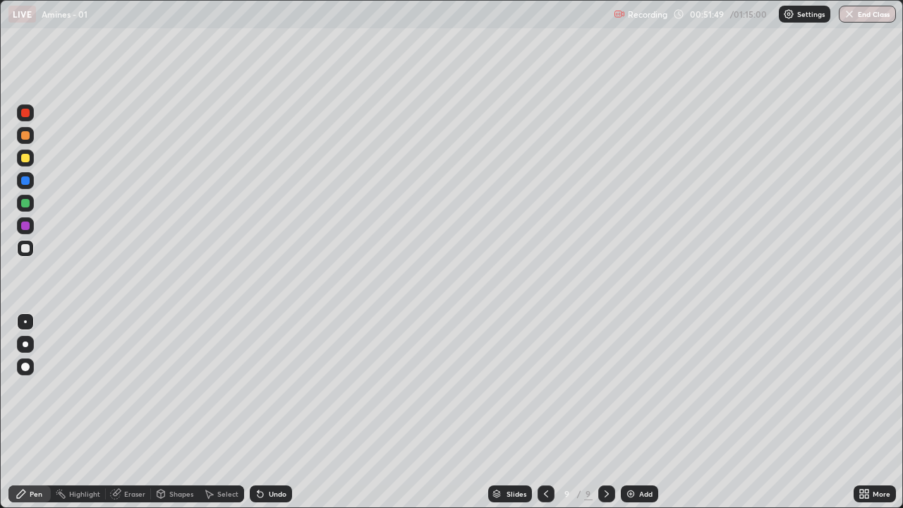
click at [0, 155] on div "Setting up your live class" at bounding box center [451, 254] width 903 height 508
click at [546, 412] on icon at bounding box center [545, 493] width 11 height 11
